Goal: Feedback & Contribution: Submit feedback/report problem

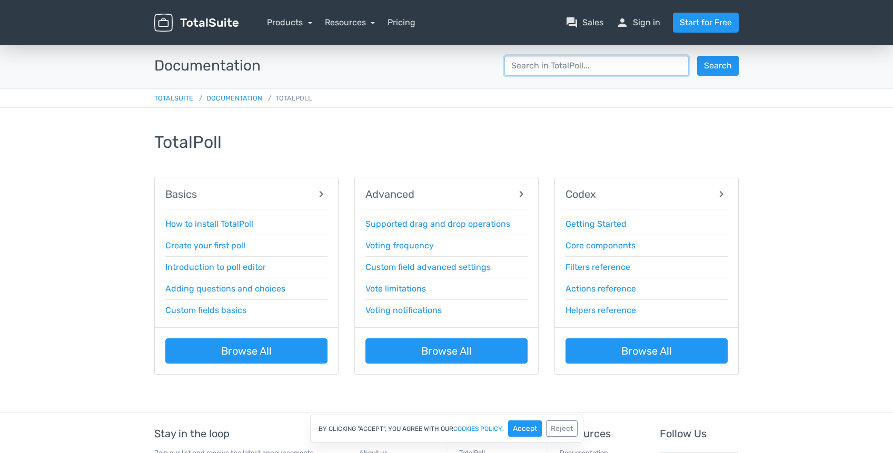
click at [563, 63] on input "search" at bounding box center [596, 66] width 184 height 20
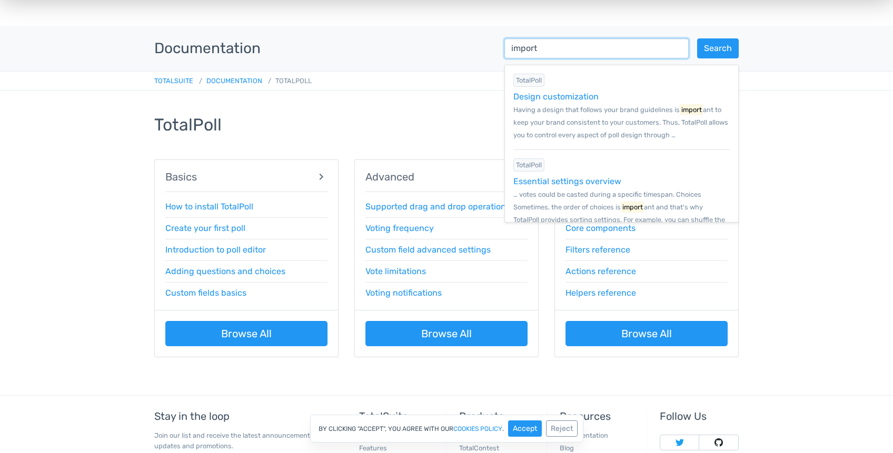
scroll to position [19, 0]
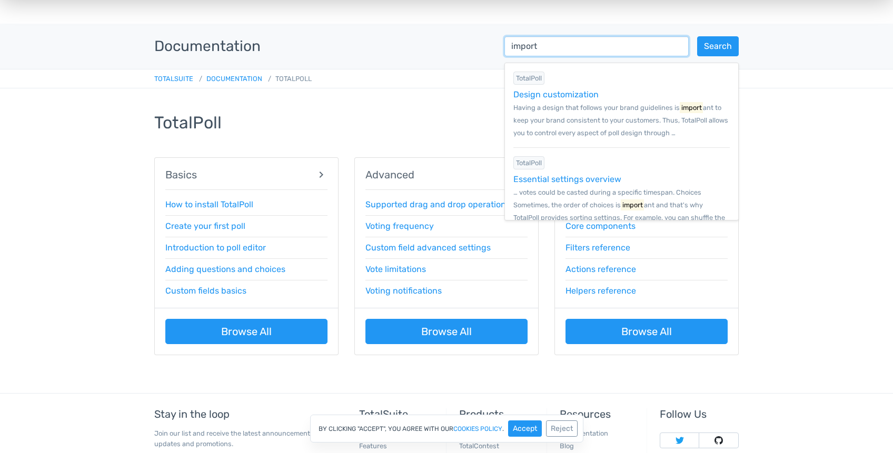
type input "import"
click at [764, 135] on main "Documentation import Search TotalPoll Design customization Having a design that…" at bounding box center [446, 209] width 893 height 370
drag, startPoint x: 568, startPoint y: 46, endPoint x: 374, endPoint y: 36, distance: 194.1
click at [374, 36] on div "Documentation import Search TotalPoll Design customization Having a design that…" at bounding box center [446, 46] width 600 height 20
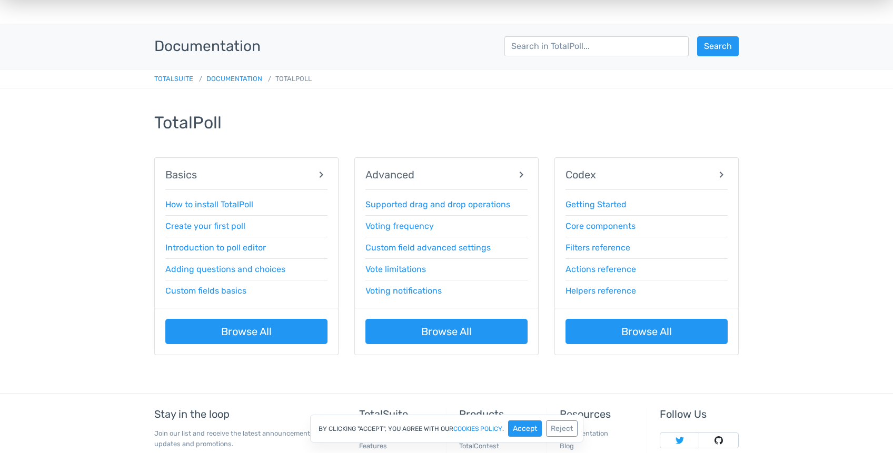
click at [89, 223] on main "Documentation Search TotalPoll Creating a quiz with correct and incorrect choic…" at bounding box center [446, 209] width 893 height 370
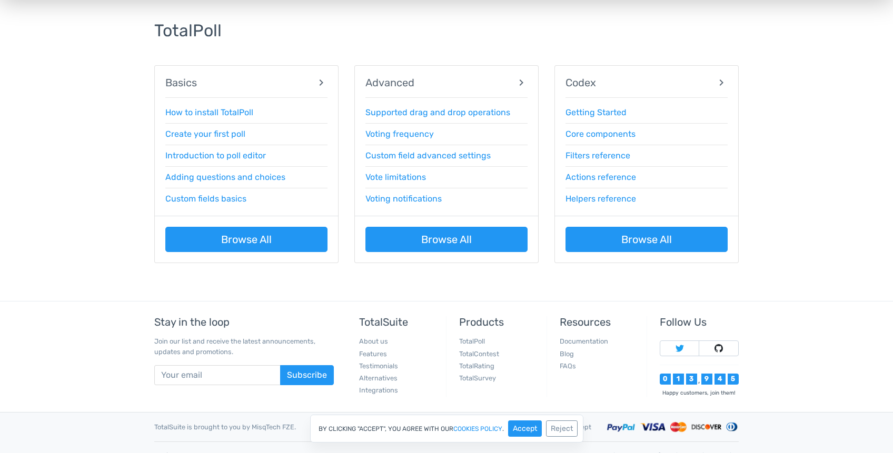
scroll to position [0, 0]
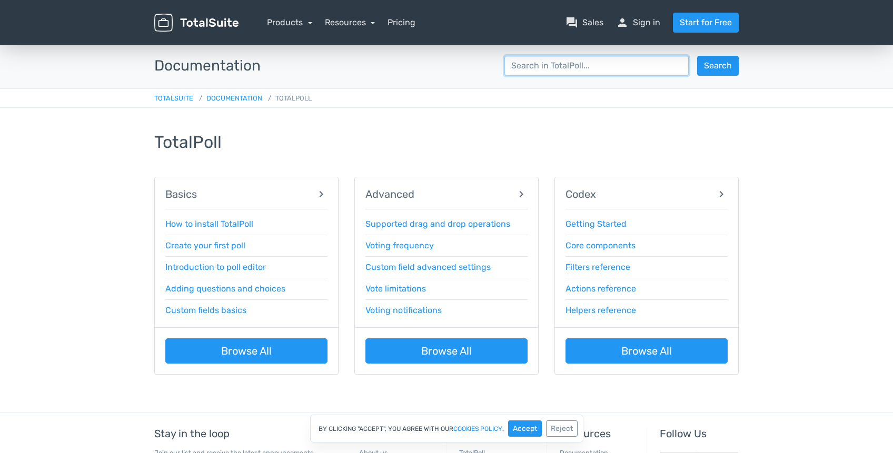
click at [583, 71] on input "search" at bounding box center [596, 66] width 184 height 20
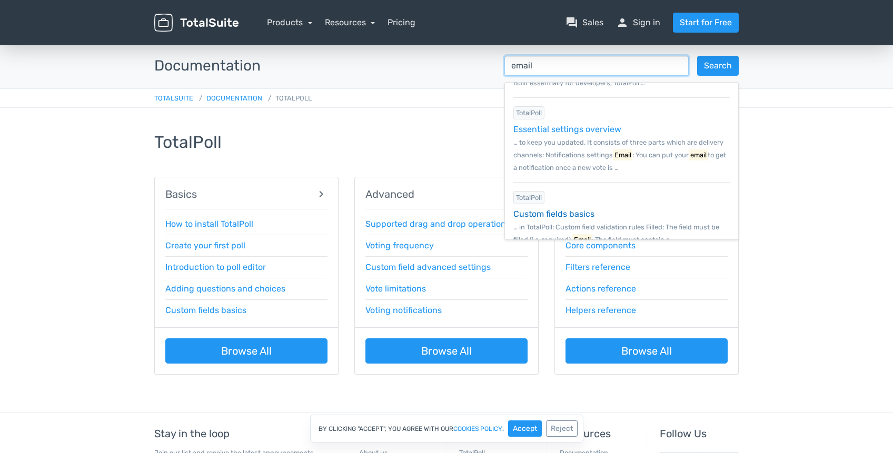
scroll to position [275, 0]
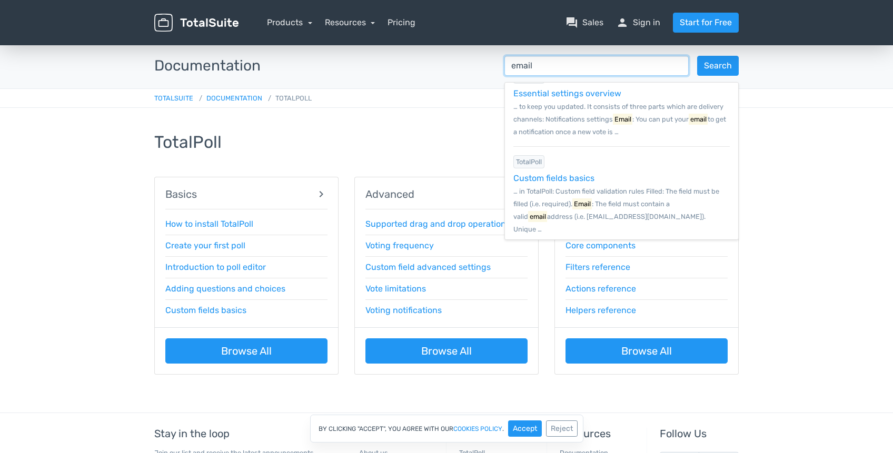
type input "email"
click at [292, 113] on div "TotalPoll Basics chevron_right How to install TotalPoll Create your first poll …" at bounding box center [446, 260] width 600 height 305
click at [306, 22] on link "Products" at bounding box center [289, 22] width 45 height 10
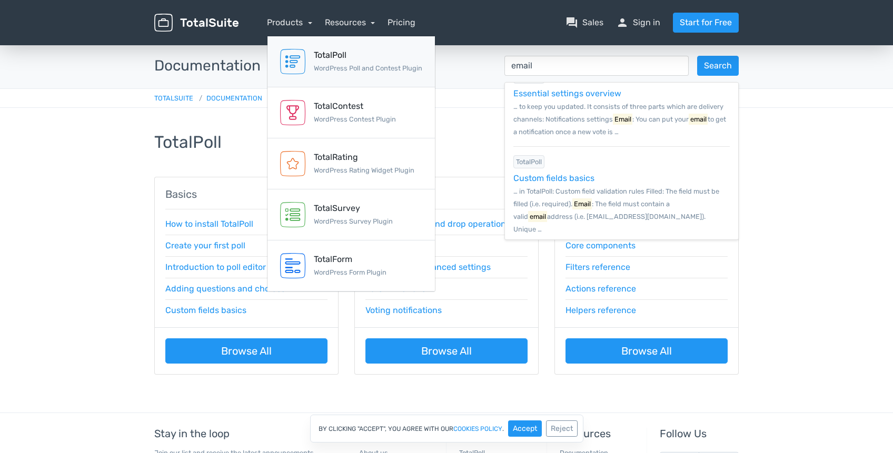
click at [332, 58] on div "TotalPoll" at bounding box center [368, 55] width 108 height 13
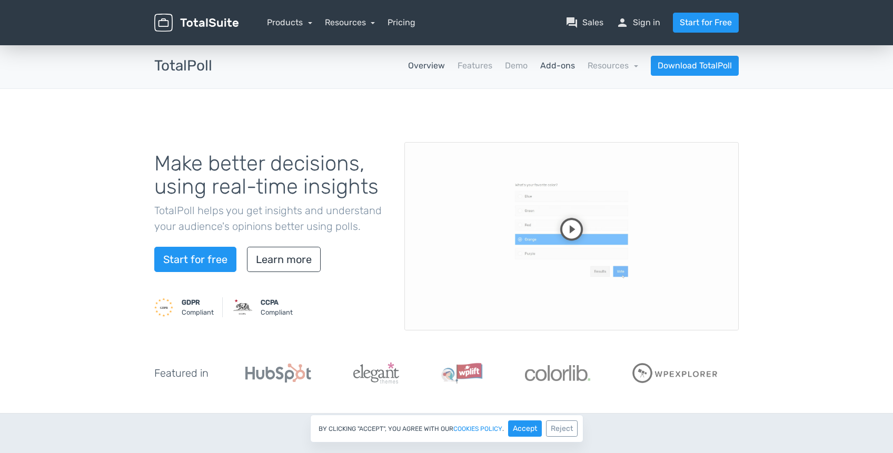
click at [548, 67] on link "Add-ons" at bounding box center [557, 66] width 35 height 13
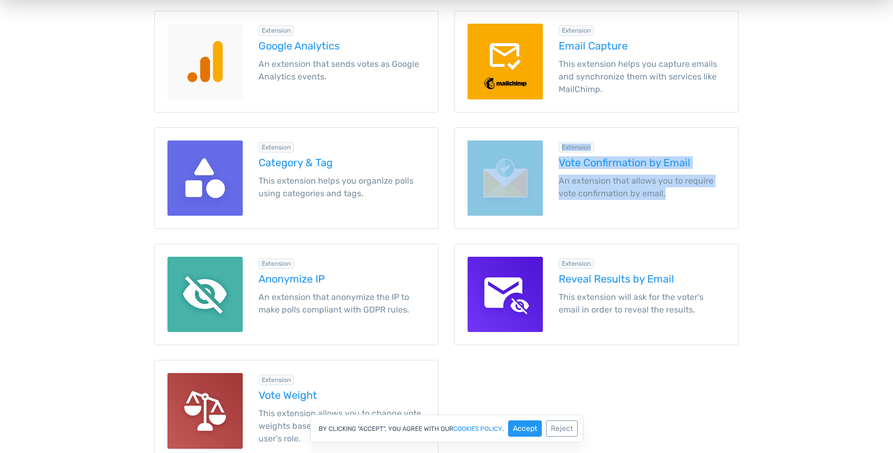
scroll to position [1285, 0]
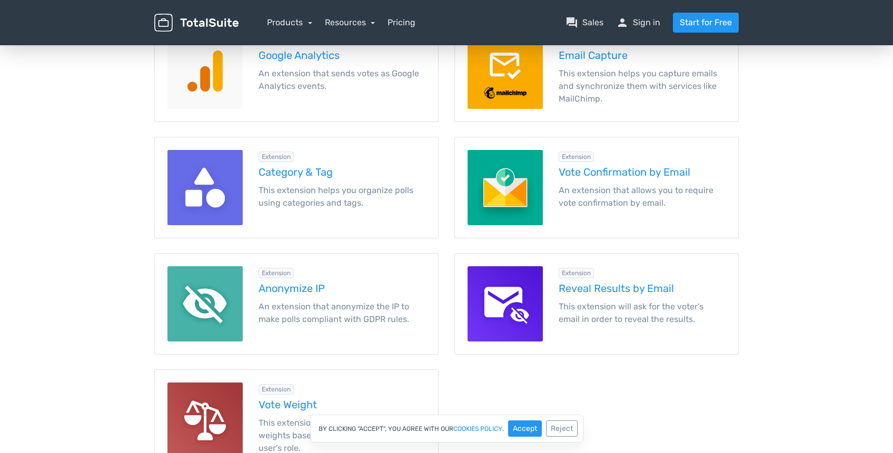
scroll to position [1250, 0]
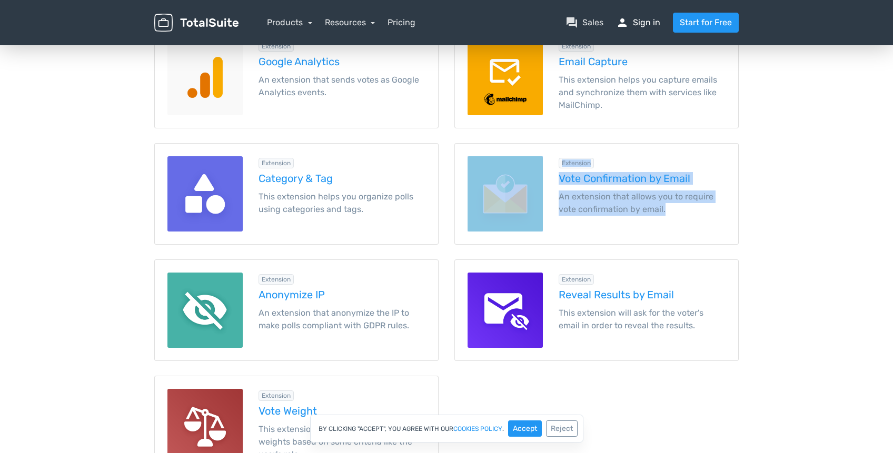
click at [645, 25] on link "person Sign in" at bounding box center [638, 22] width 44 height 13
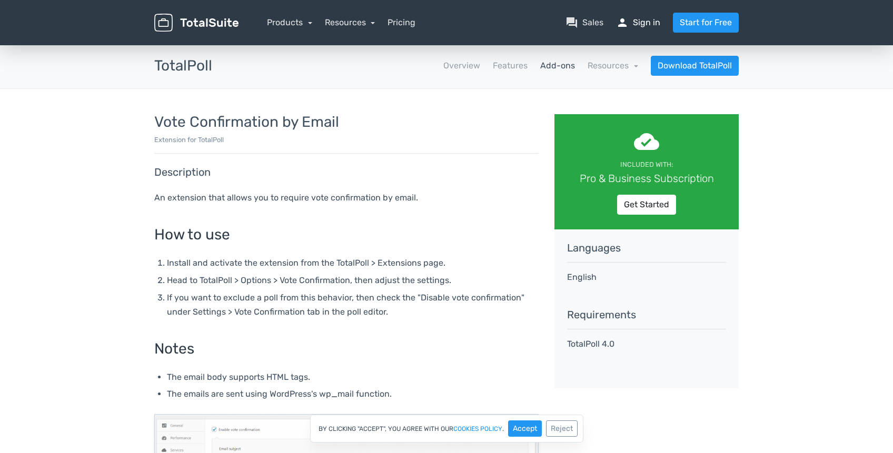
click at [642, 23] on link "person Sign in" at bounding box center [638, 22] width 44 height 13
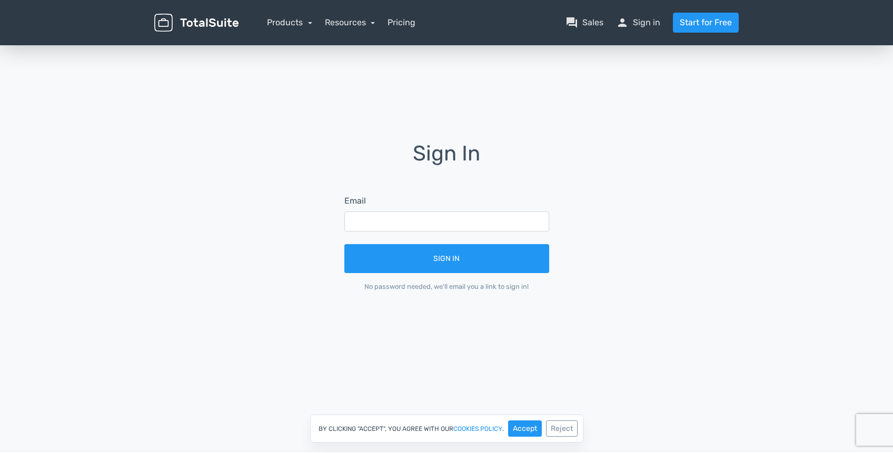
click at [562, 378] on div "Sign In Email Sign In No password needed, we'll email you a link to sign in!" at bounding box center [446, 224] width 600 height 363
click at [516, 432] on button "Accept" at bounding box center [525, 429] width 34 height 16
click at [451, 218] on input "text" at bounding box center [446, 222] width 205 height 20
click at [425, 222] on input "text" at bounding box center [446, 222] width 205 height 20
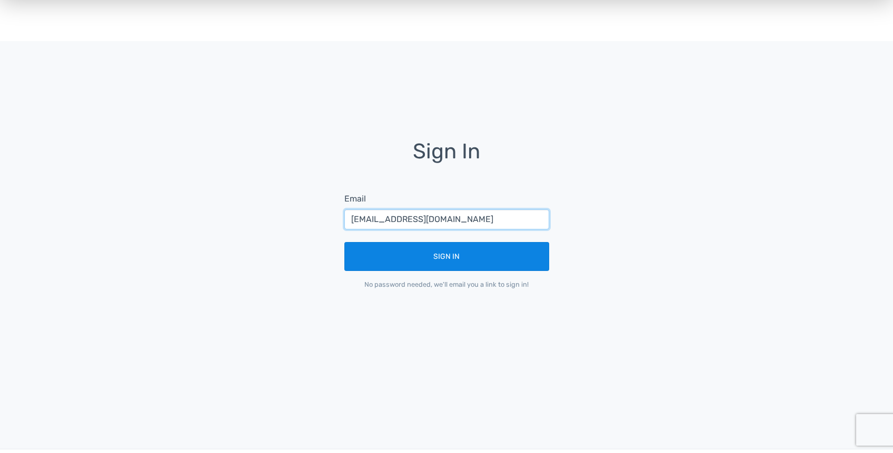
type input "production@firedogpr.com"
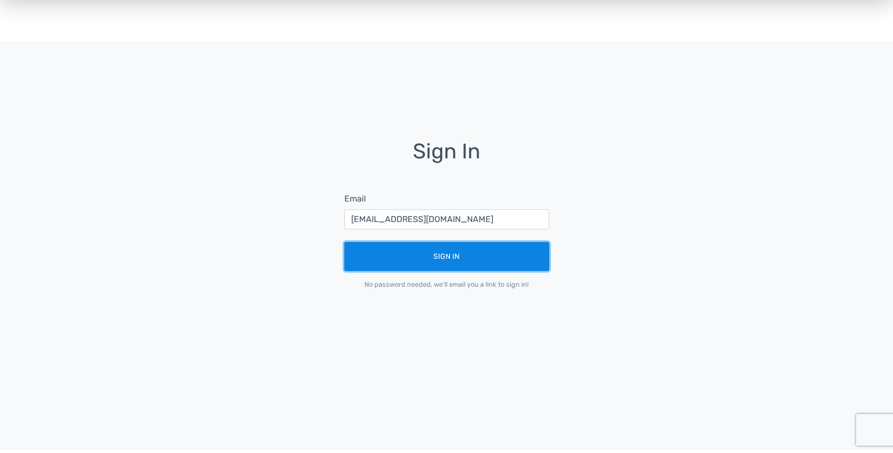
click at [430, 260] on button "Sign In" at bounding box center [446, 256] width 205 height 29
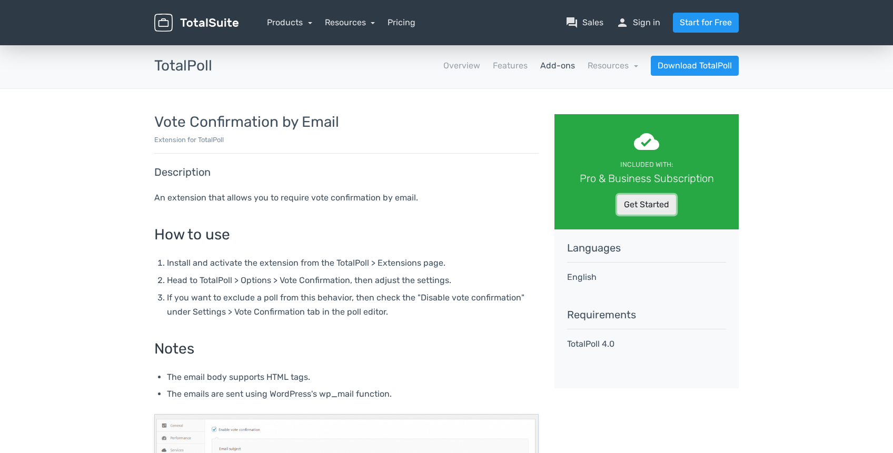
click at [628, 203] on link "Get Started" at bounding box center [646, 205] width 59 height 20
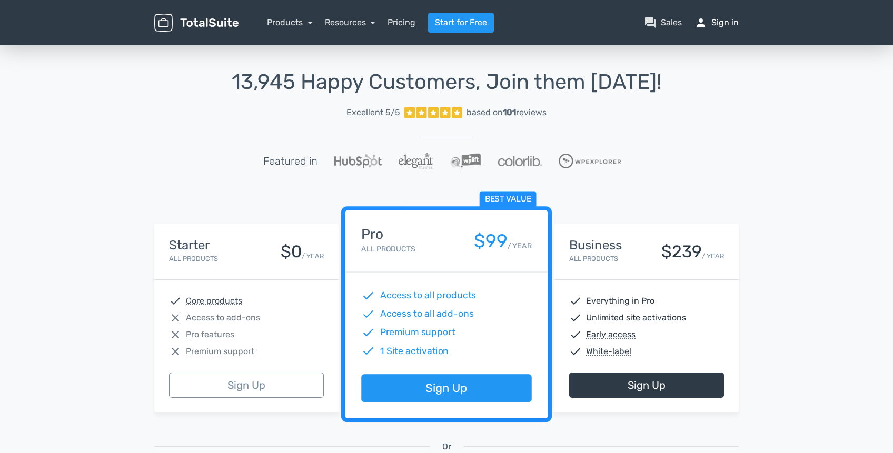
click at [720, 27] on link "person Sign in" at bounding box center [717, 22] width 44 height 13
click at [730, 21] on link "person Sign in" at bounding box center [717, 22] width 44 height 13
click at [196, 21] on img at bounding box center [196, 23] width 84 height 18
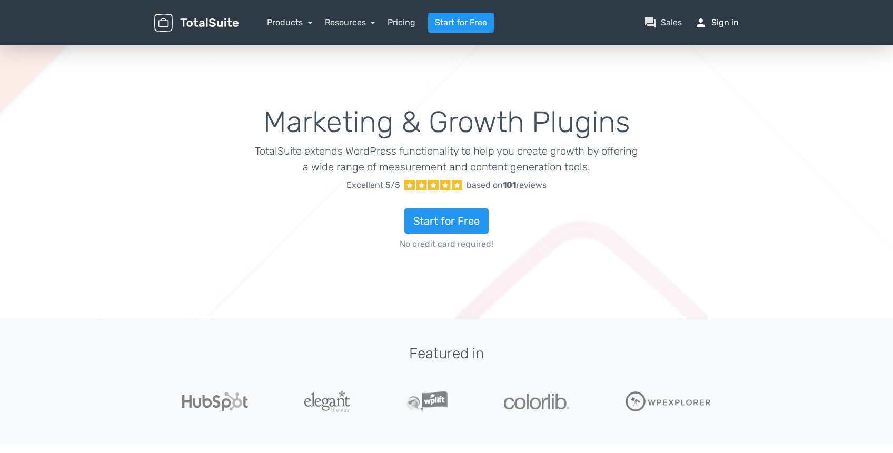
click at [721, 25] on link "person Sign in" at bounding box center [717, 22] width 44 height 13
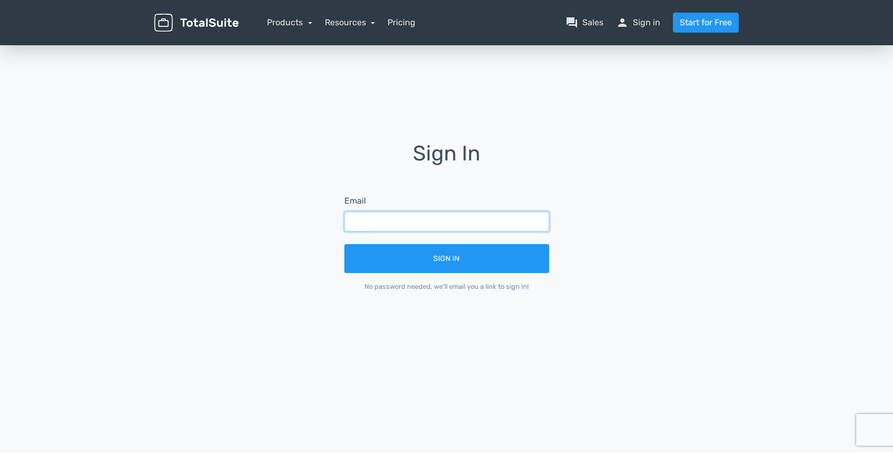
click at [470, 222] on input "text" at bounding box center [446, 222] width 205 height 20
click at [384, 216] on input "text" at bounding box center [446, 222] width 205 height 20
type input "[EMAIL_ADDRESS][DOMAIN_NAME]"
click at [344, 244] on button "Sign In" at bounding box center [446, 258] width 205 height 29
click at [442, 234] on form "Email Sign In No password needed, we'll email you a link to sign in!" at bounding box center [447, 243] width 234 height 126
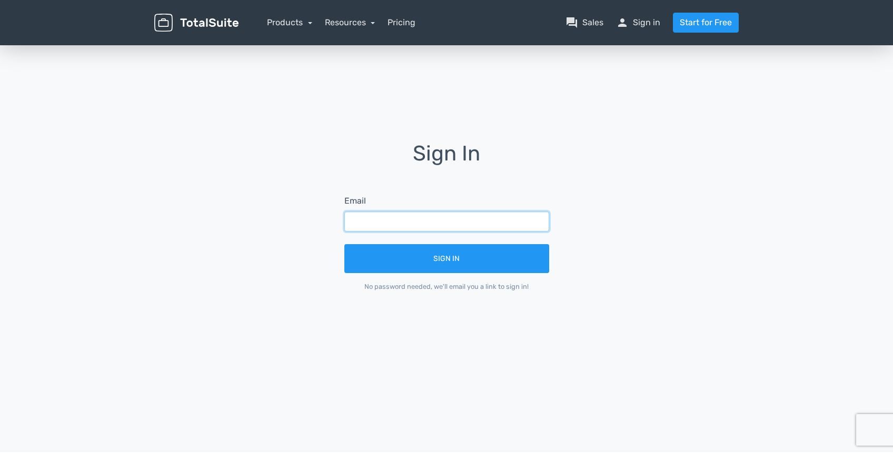
click at [447, 227] on input "text" at bounding box center [446, 222] width 205 height 20
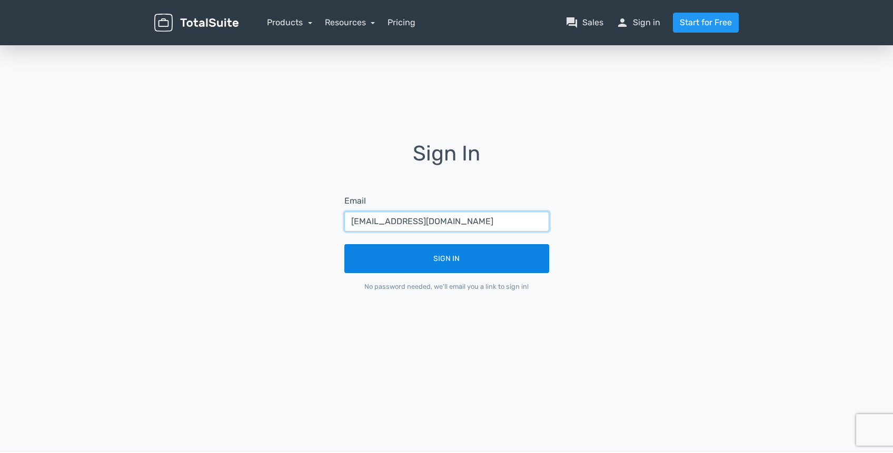
type input "production@firedogpr.com"
click at [470, 260] on button "Sign In" at bounding box center [446, 258] width 205 height 29
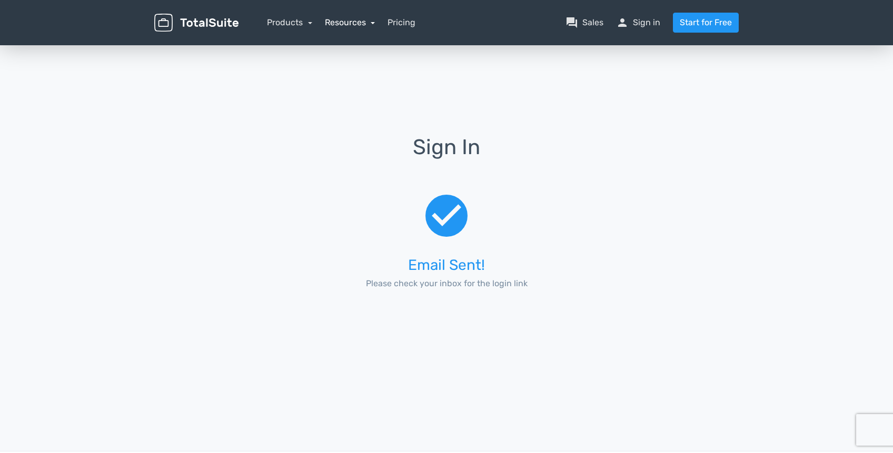
click at [334, 25] on link "Resources" at bounding box center [350, 22] width 51 height 10
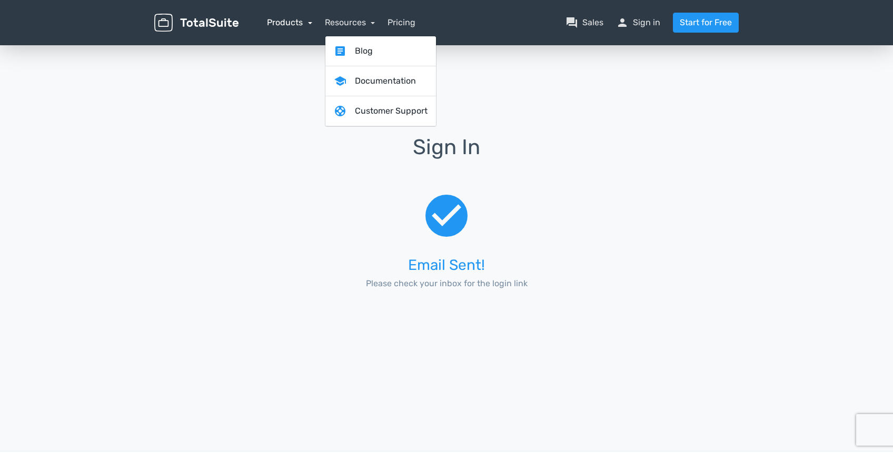
click at [304, 24] on link "Products" at bounding box center [289, 22] width 45 height 10
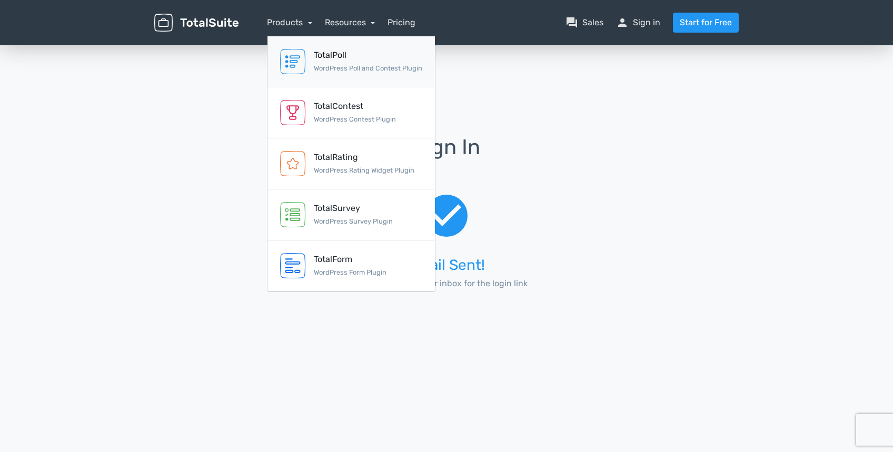
click at [367, 65] on small "WordPress Poll and Contest Plugin" at bounding box center [368, 68] width 108 height 8
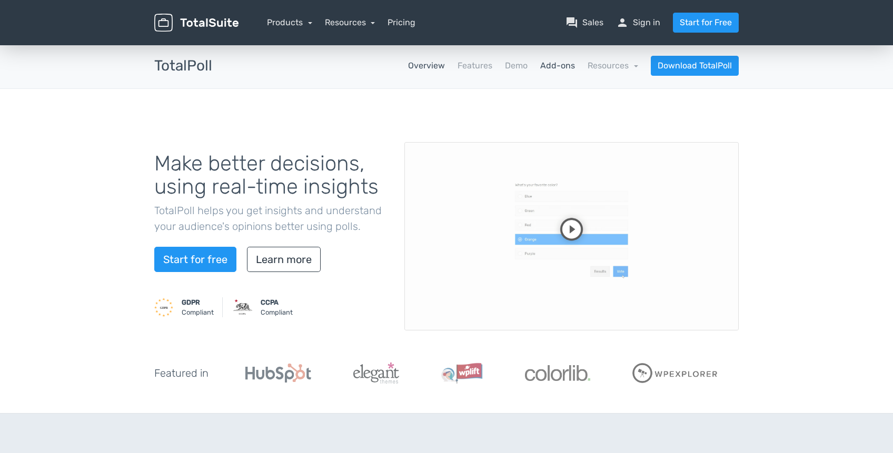
click at [565, 71] on link "Add-ons" at bounding box center [557, 66] width 35 height 13
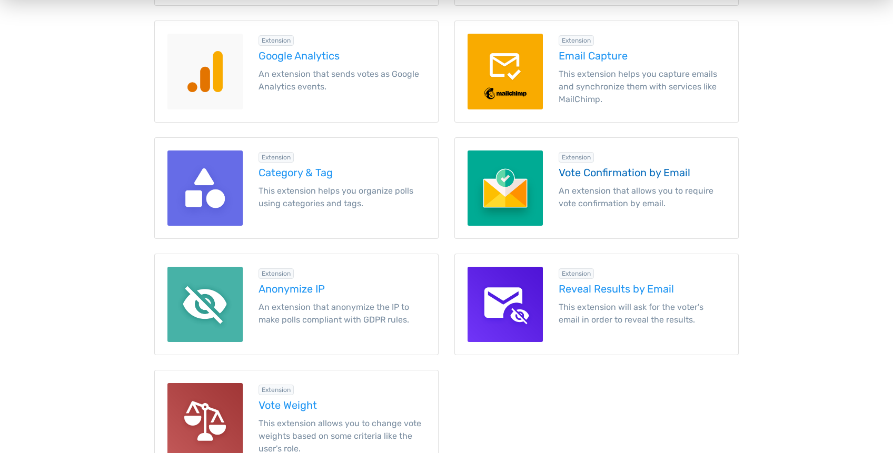
scroll to position [1257, 0]
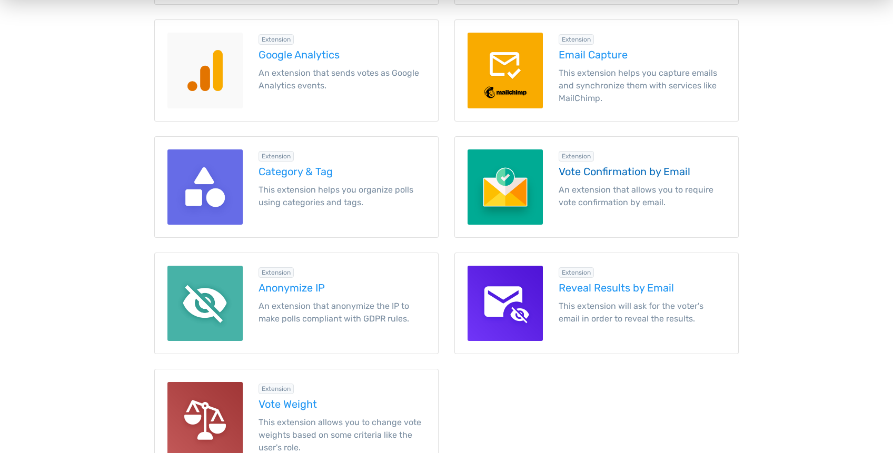
click at [669, 201] on p "An extension that allows you to require vote confirmation by email." at bounding box center [642, 196] width 167 height 25
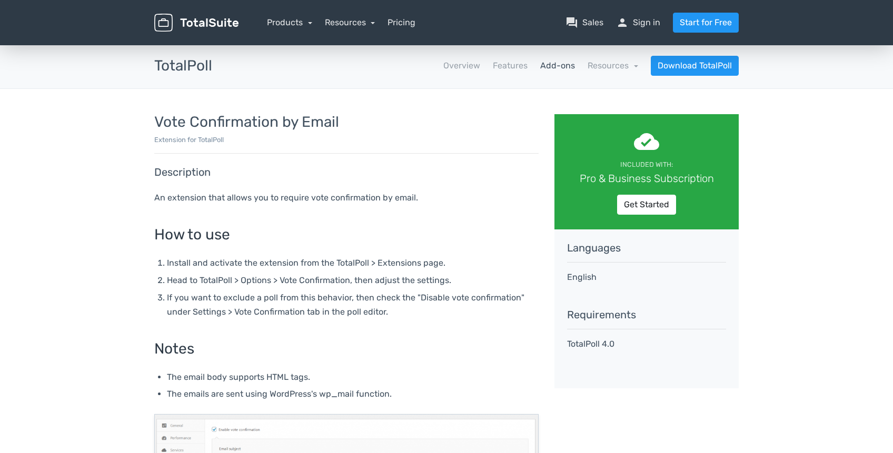
drag, startPoint x: 785, startPoint y: 208, endPoint x: 768, endPoint y: 46, distance: 163.1
click at [647, 205] on link "Get Started" at bounding box center [646, 205] width 59 height 20
click at [691, 65] on link "Download TotalPoll" at bounding box center [695, 66] width 88 height 20
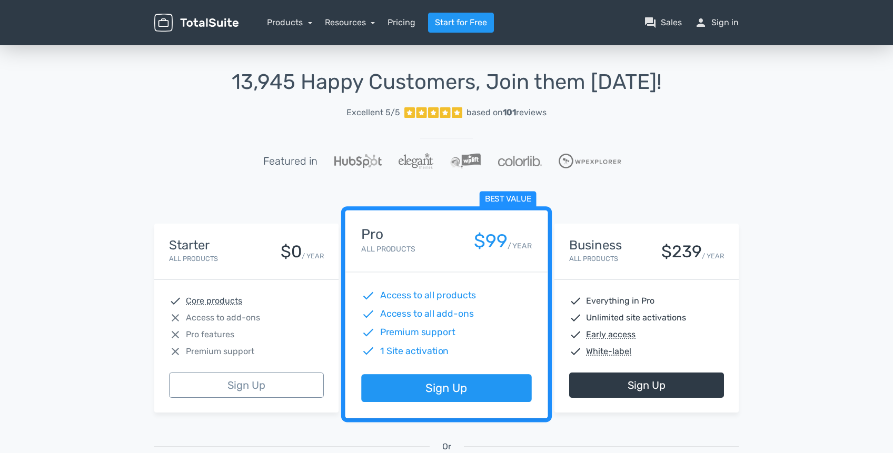
click at [230, 28] on img at bounding box center [196, 23] width 84 height 18
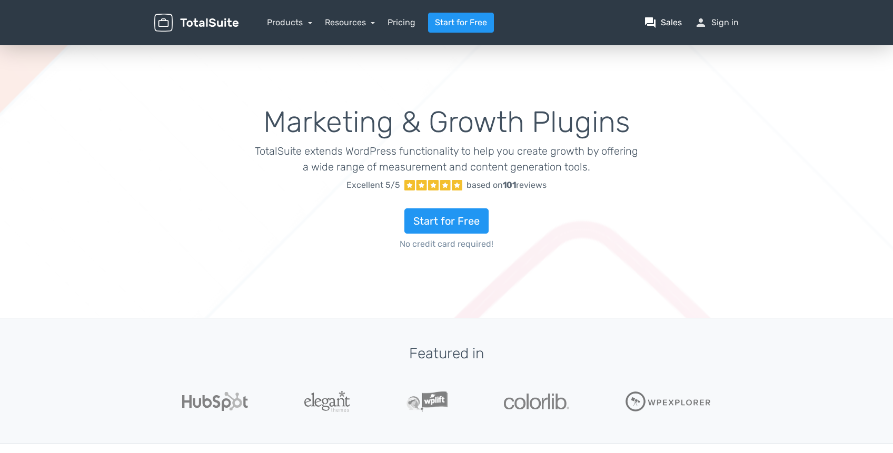
click at [663, 23] on link "question_answer Sales" at bounding box center [663, 22] width 38 height 13
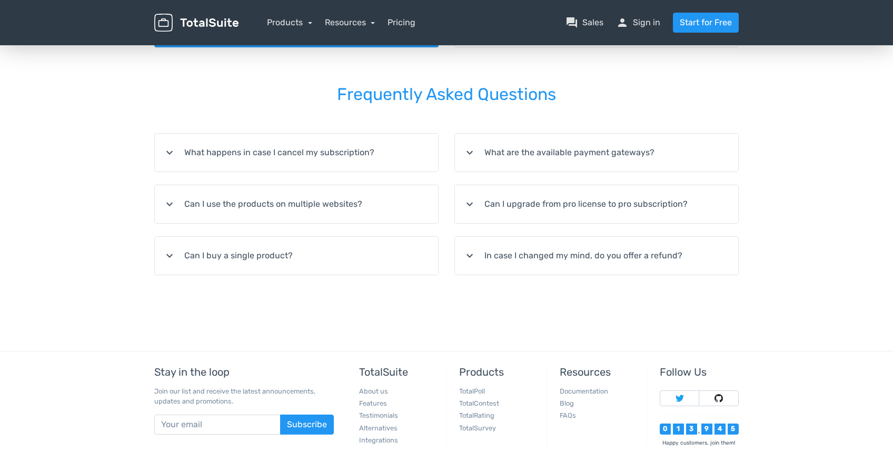
scroll to position [136, 0]
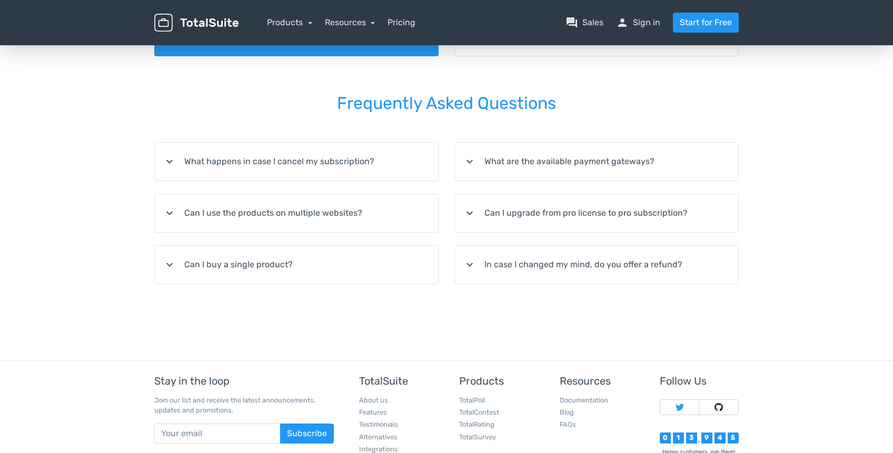
click at [609, 170] on summary "expand_more What are the available payment gateways?" at bounding box center [596, 162] width 283 height 38
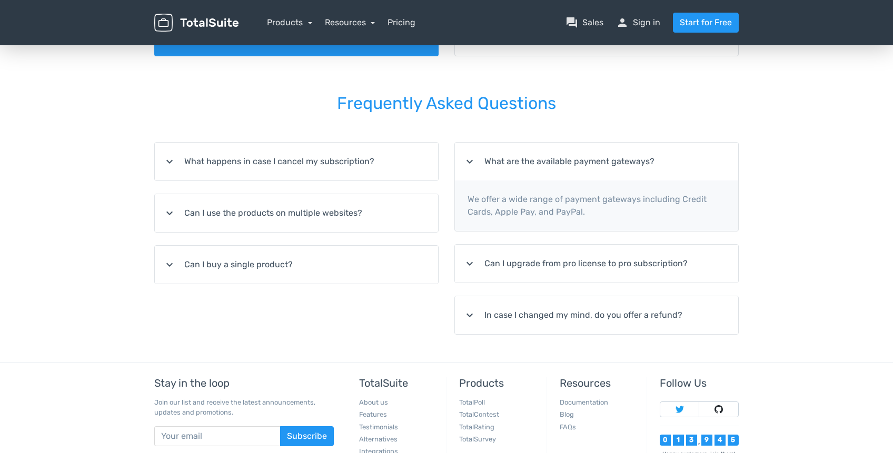
click at [548, 274] on summary "expand_more Can I upgrade from pro license to pro subscription?" at bounding box center [596, 264] width 283 height 38
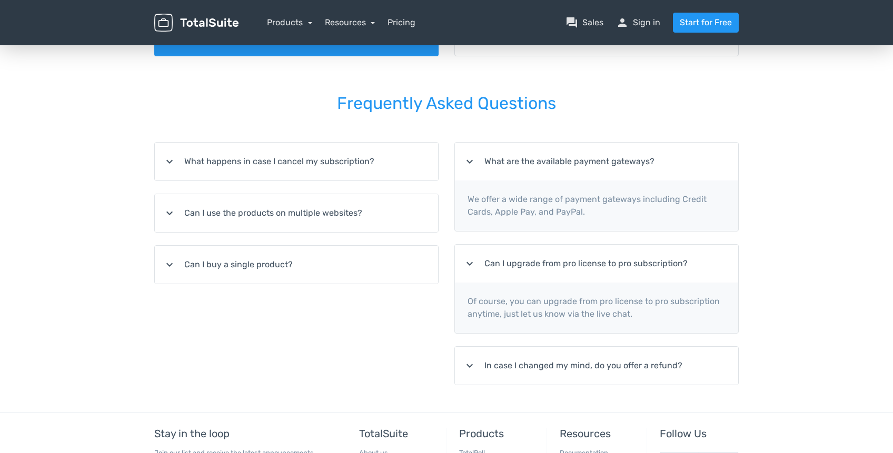
click at [516, 364] on summary "expand_more In case I changed my mind, do you offer a refund?" at bounding box center [596, 366] width 283 height 38
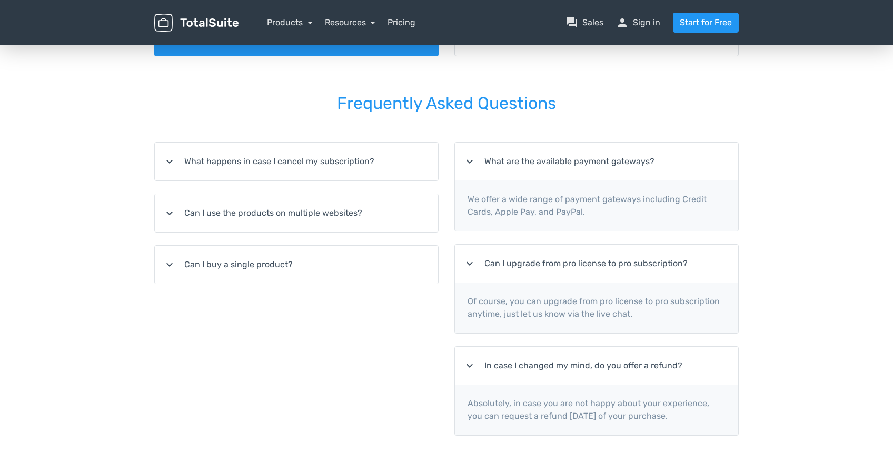
click at [337, 254] on summary "expand_more Can I buy a single product?" at bounding box center [296, 265] width 283 height 38
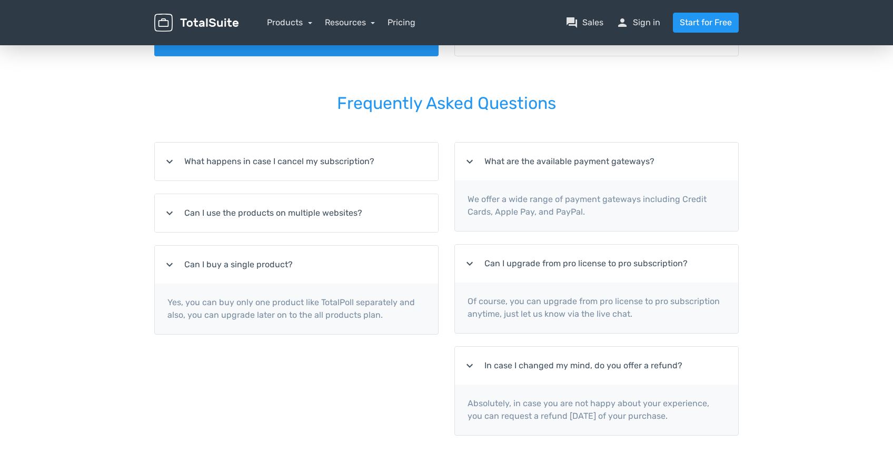
click at [316, 210] on summary "expand_more Can I use the products on multiple websites?" at bounding box center [296, 213] width 283 height 38
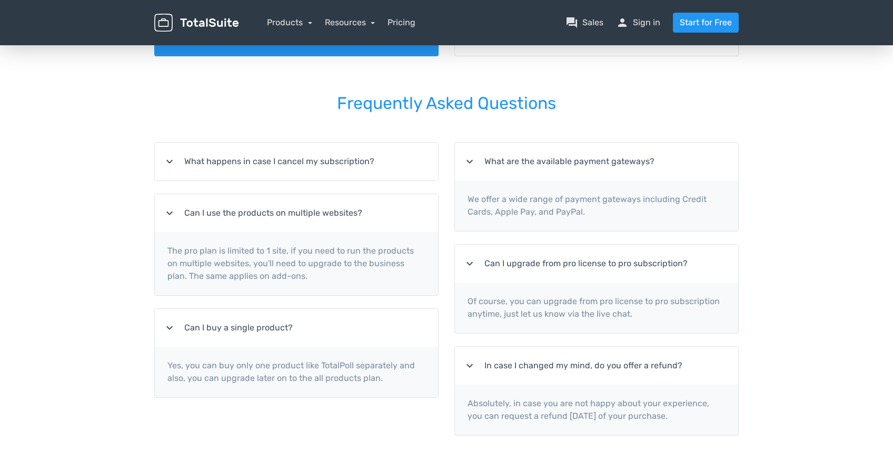
click at [327, 175] on summary "expand_more What happens in case I cancel my subscription?" at bounding box center [296, 162] width 283 height 38
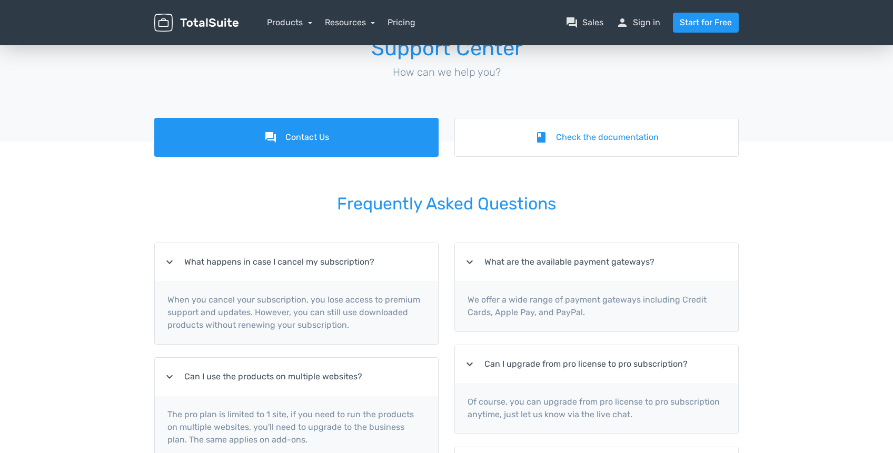
scroll to position [0, 0]
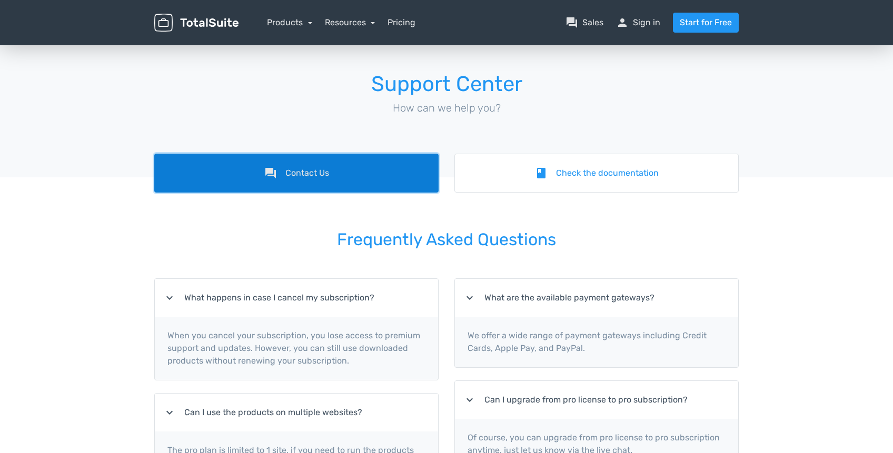
click at [290, 180] on link "forum Contact Us" at bounding box center [296, 173] width 284 height 39
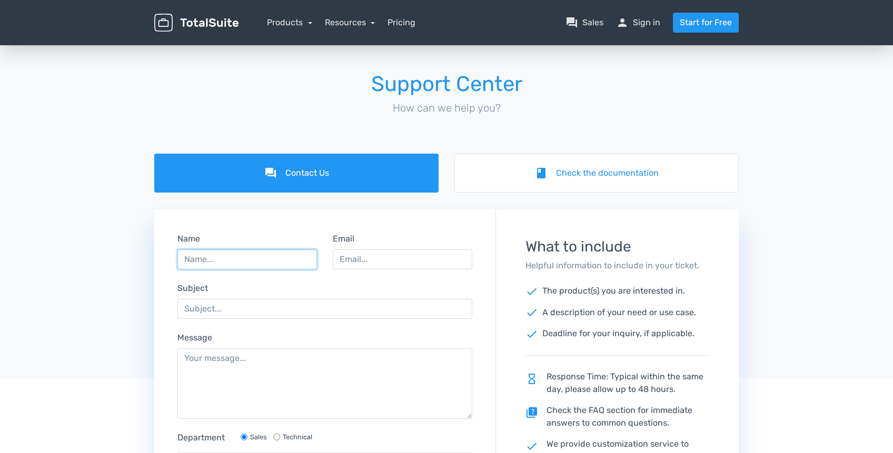
click at [255, 257] on input "Name" at bounding box center [247, 260] width 140 height 20
click at [401, 266] on input "Email" at bounding box center [403, 260] width 140 height 20
type input "production@firedogpr.com"
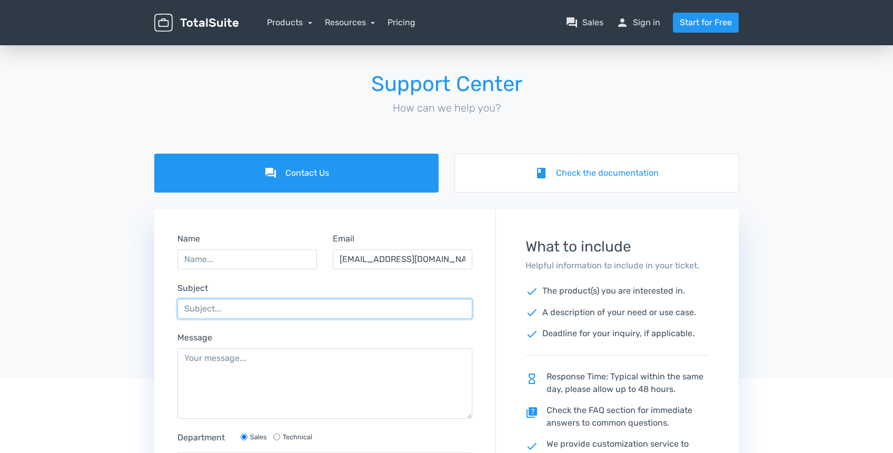
click at [267, 302] on input "Subject" at bounding box center [324, 309] width 295 height 20
click at [220, 309] on input "Not receing login email" at bounding box center [324, 309] width 295 height 20
type input "Not receiving login email"
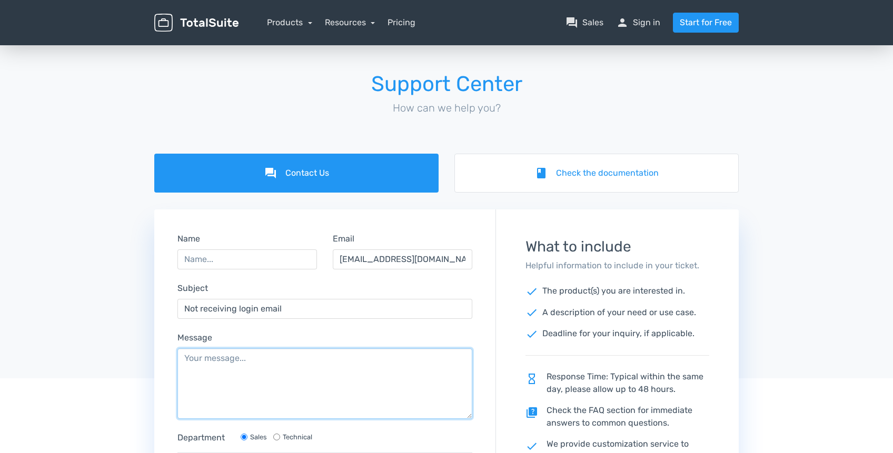
click at [244, 368] on textarea "Message" at bounding box center [324, 384] width 295 height 71
click at [350, 384] on textarea "When submitting my email" at bounding box center [324, 384] width 295 height 71
type textarea "When submitting my email on the sign-in page, I am not receiving a login email."
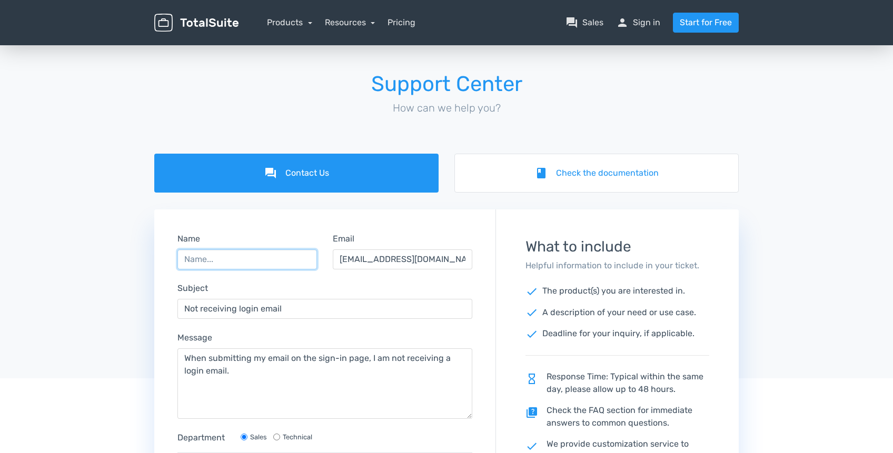
click at [207, 260] on input "Name" at bounding box center [247, 260] width 140 height 20
type input "Matthew"
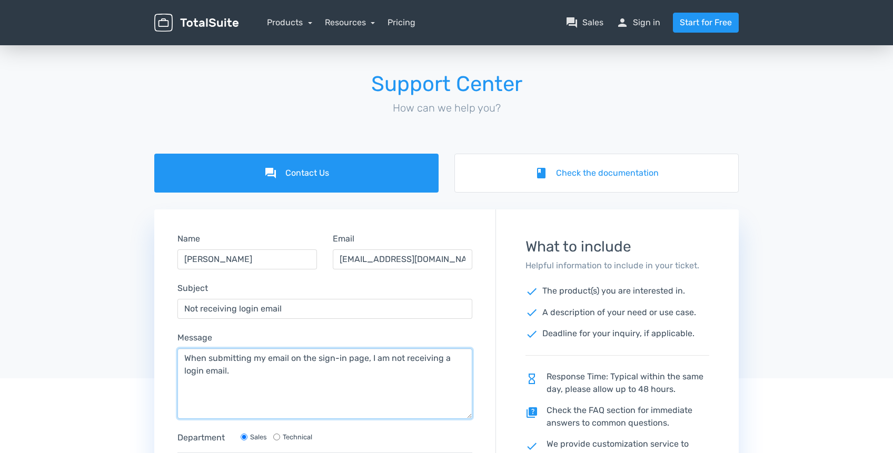
click at [310, 371] on textarea "When submitting my email on the sign-in page, I am not receiving a login email." at bounding box center [324, 384] width 295 height 71
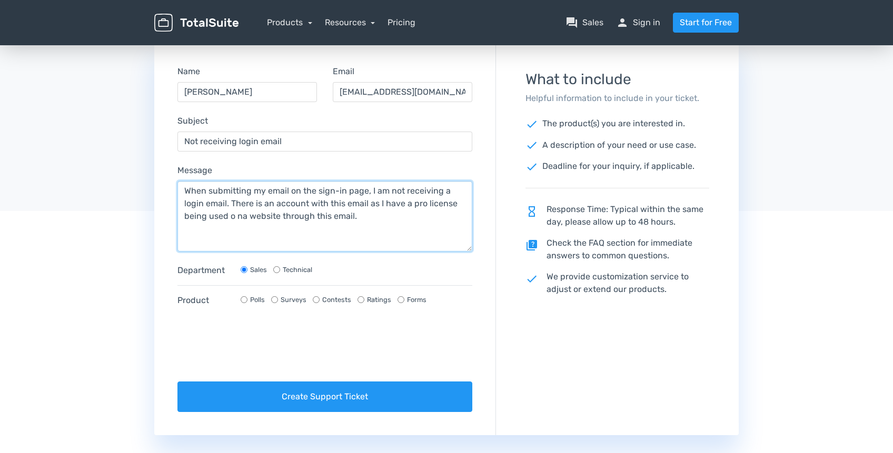
scroll to position [186, 0]
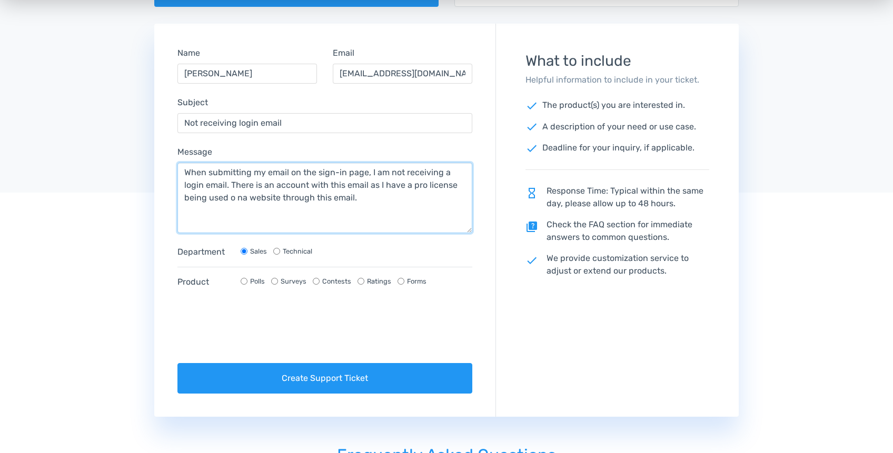
type textarea "When submitting my email on the sign-in page, I am not receiving a login email.…"
click at [278, 250] on input "Technical" at bounding box center [276, 251] width 7 height 7
radio input "true"
radio input "false"
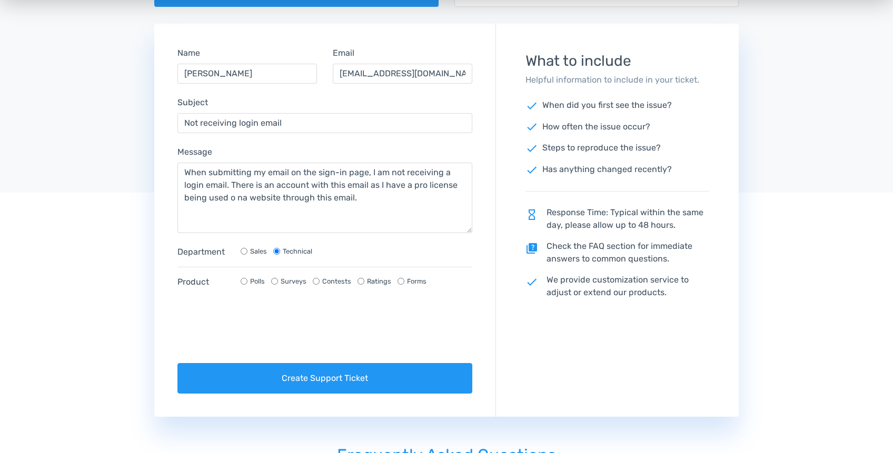
click at [246, 280] on input "Polls" at bounding box center [244, 281] width 7 height 7
radio input "true"
click at [380, 196] on textarea "When submitting my email on the sign-in page, I am not receiving a login email.…" at bounding box center [324, 198] width 295 height 71
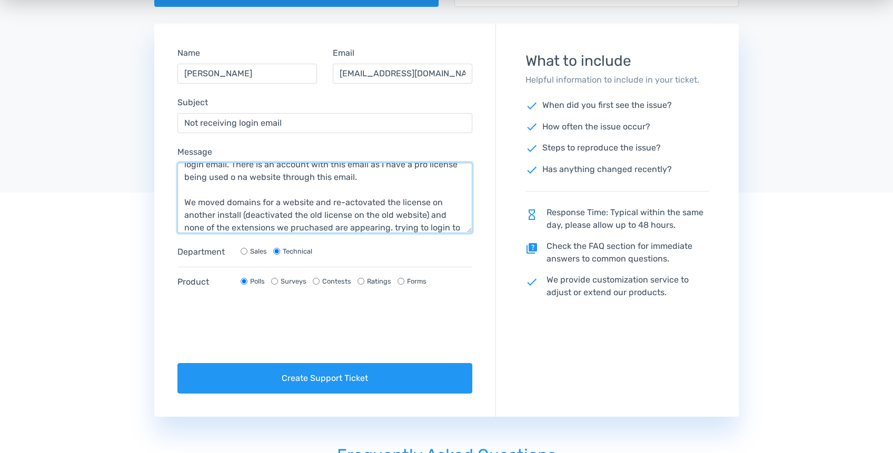
scroll to position [33, 0]
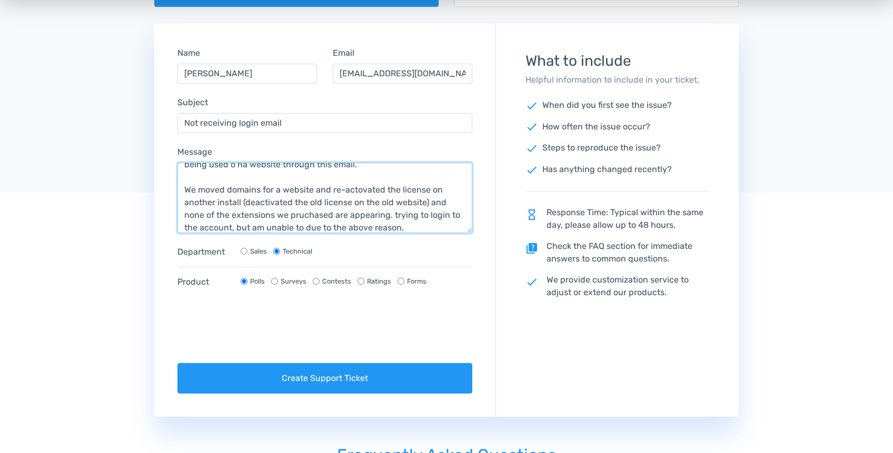
drag, startPoint x: 361, startPoint y: 191, endPoint x: 371, endPoint y: 195, distance: 10.2
click at [361, 191] on textarea "When submitting my email on the sign-in page, I am not receiving a login email.…" at bounding box center [324, 198] width 295 height 71
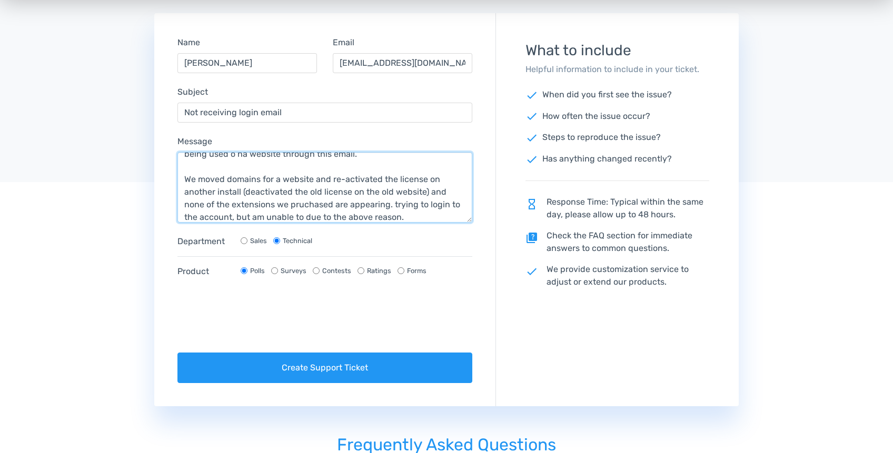
type textarea "When submitting my email on the sign-in page, I am not receiving a login email.…"
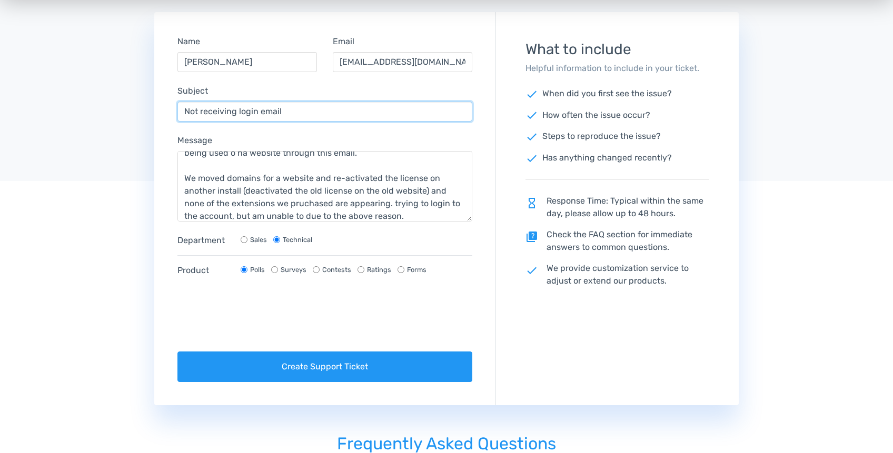
click at [298, 110] on input "Not receiving login email" at bounding box center [324, 112] width 295 height 20
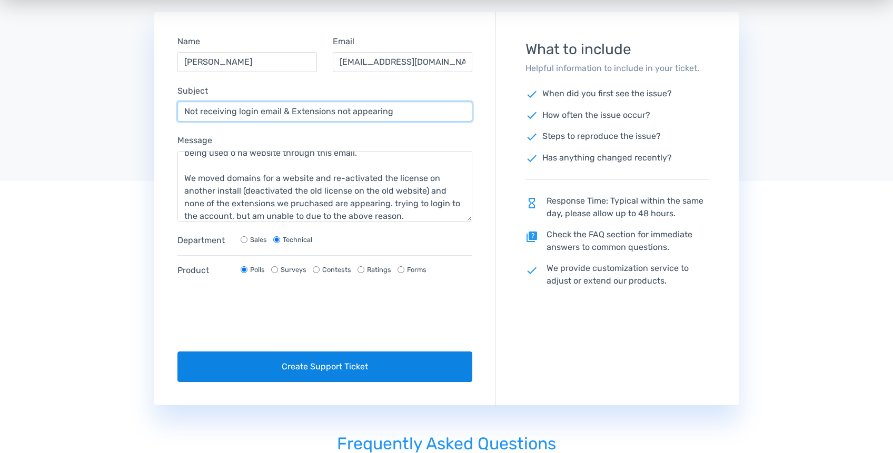
type input "Not receiving login email & Extensions not appearing"
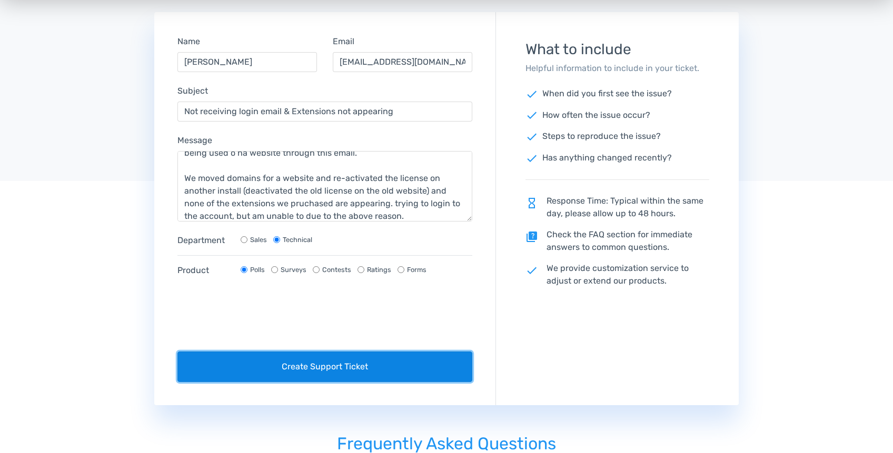
click at [337, 378] on button "Create Support Ticket" at bounding box center [324, 367] width 295 height 31
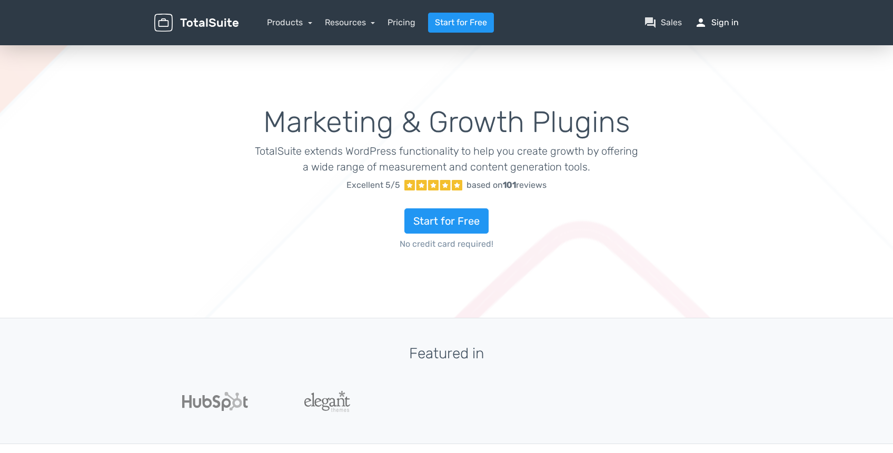
click at [719, 24] on link "person Sign in" at bounding box center [717, 22] width 44 height 13
